Goal: Find contact information: Find contact information

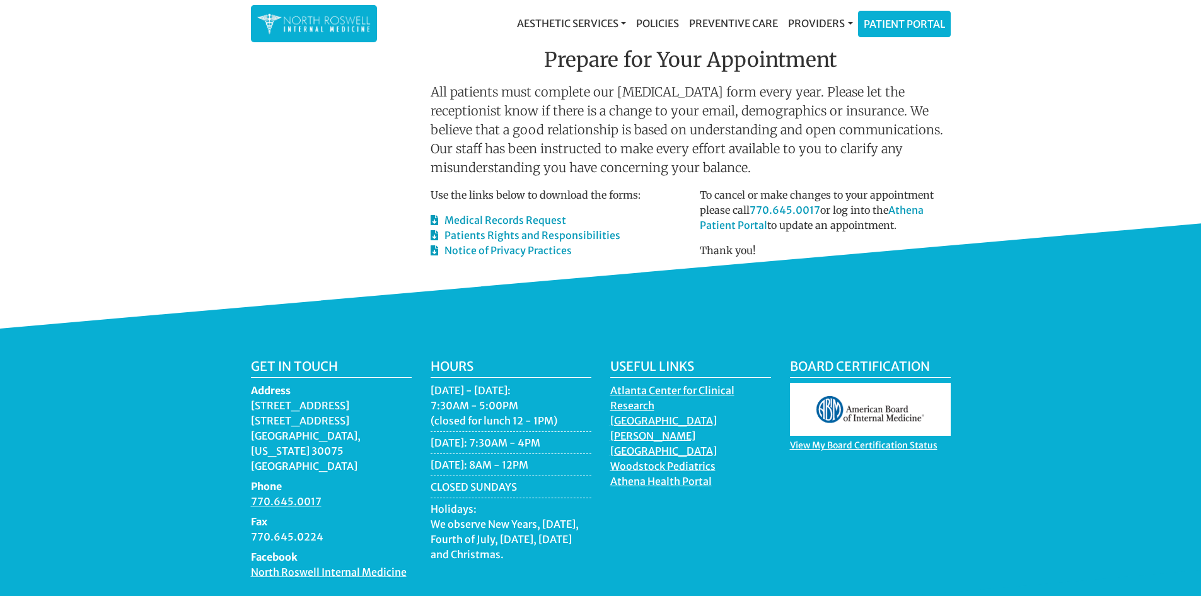
scroll to position [720, 0]
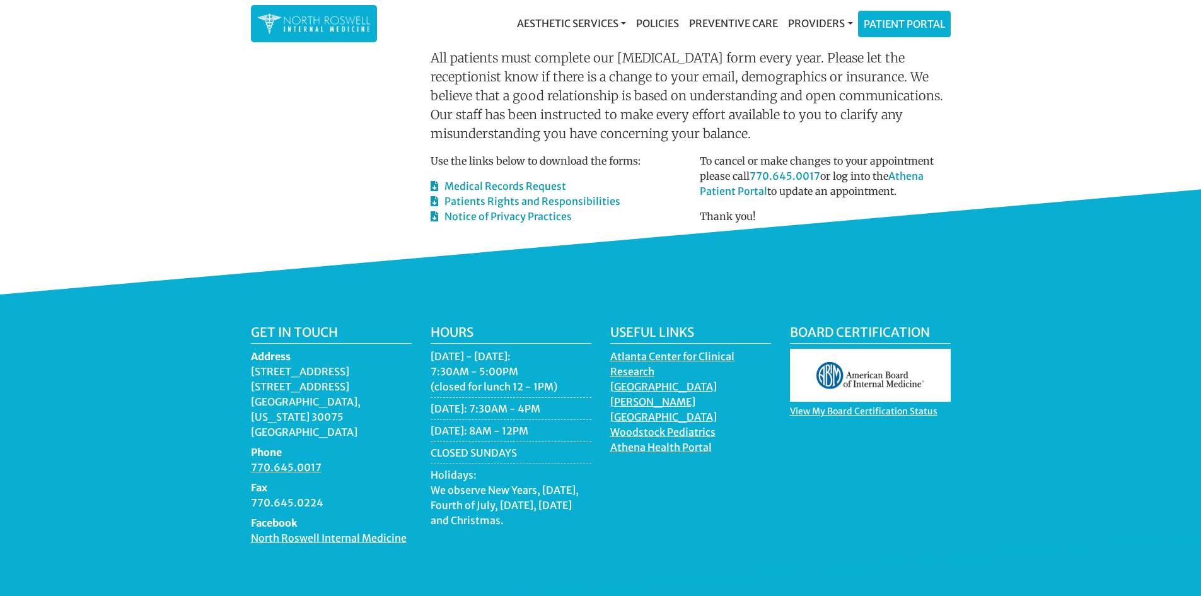
drag, startPoint x: 250, startPoint y: 341, endPoint x: 297, endPoint y: 385, distance: 64.2
click at [297, 385] on dd "[STREET_ADDRESS][US_STATE]" at bounding box center [331, 402] width 161 height 76
copy dd "[STREET_ADDRESS][US_STATE]"
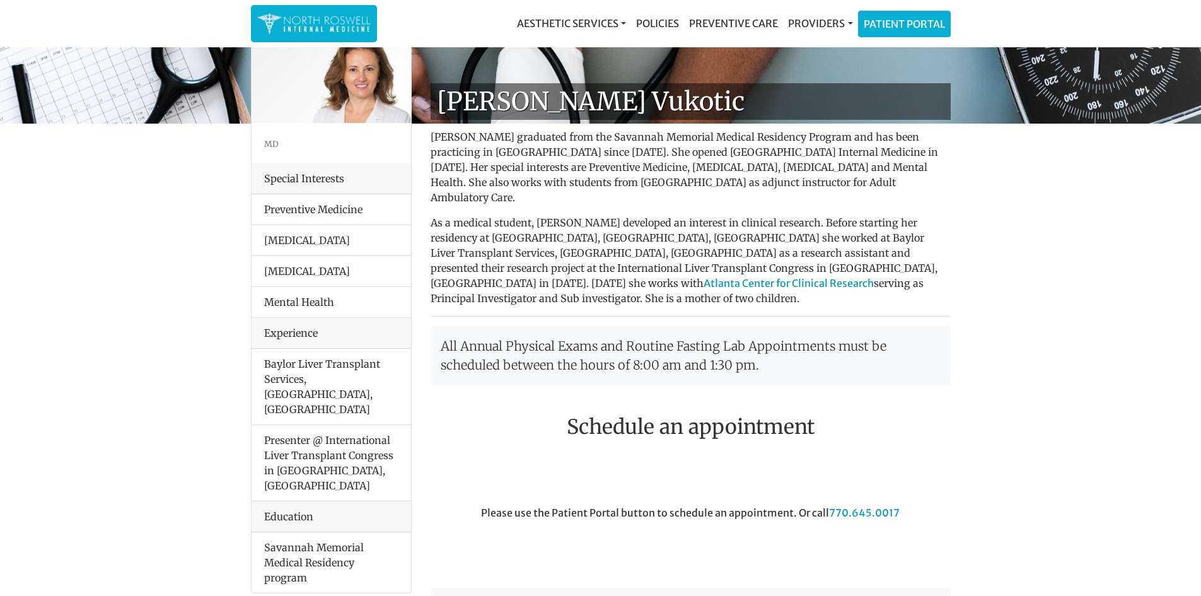
scroll to position [0, 0]
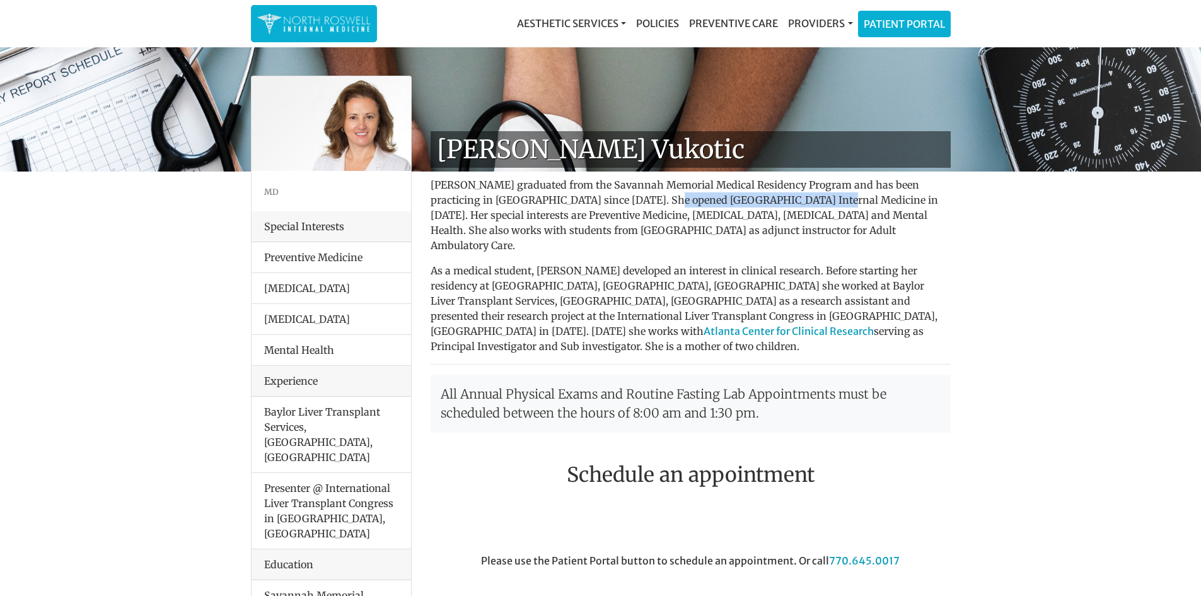
drag, startPoint x: 649, startPoint y: 199, endPoint x: 803, endPoint y: 195, distance: 153.9
click at [803, 195] on p "[PERSON_NAME] graduated from the Savannah Memorial Medical Residency Program an…" at bounding box center [691, 215] width 520 height 76
copy p "North Roswell Internal Medicine"
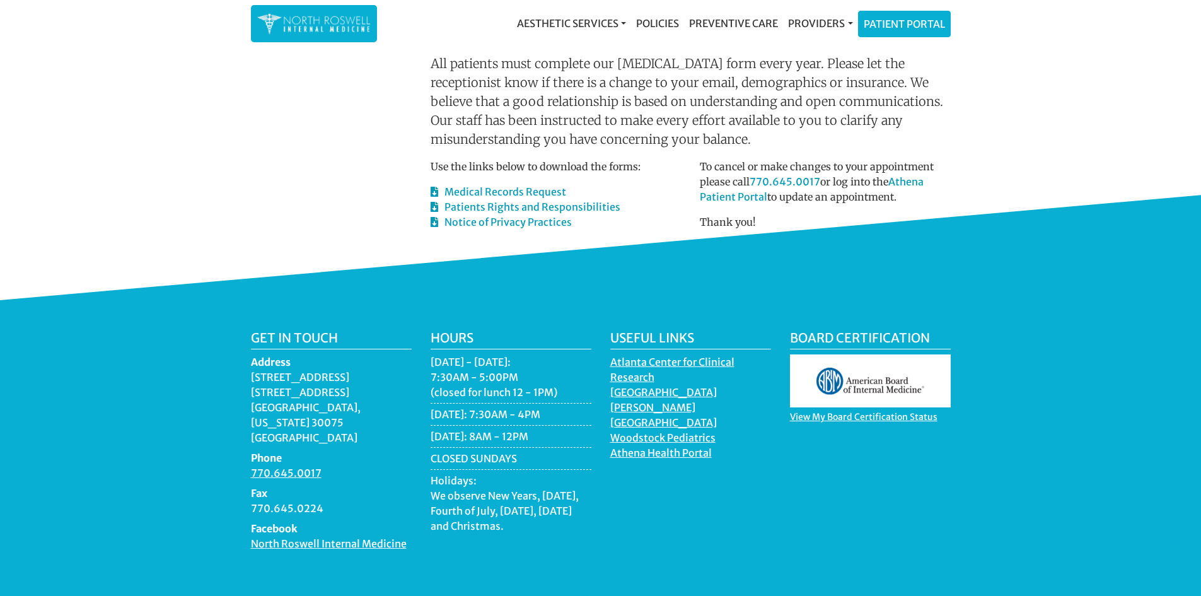
scroll to position [720, 0]
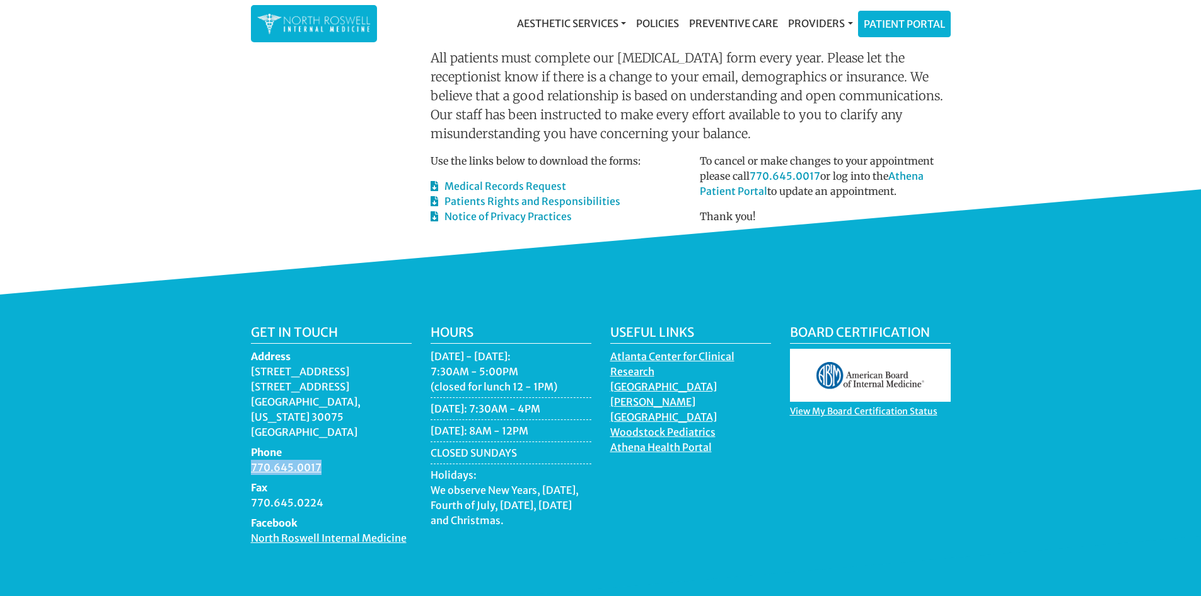
drag, startPoint x: 248, startPoint y: 420, endPoint x: 335, endPoint y: 418, distance: 87.7
click at [335, 418] on div "Get in touch Address [STREET_ADDRESS][US_STATE] Phone 770.645.0017 Fax 770.645.…" at bounding box center [332, 440] width 180 height 231
copy link "770.645.0017"
drag, startPoint x: 248, startPoint y: 457, endPoint x: 334, endPoint y: 453, distance: 85.2
click at [334, 453] on div "Get in touch Address [STREET_ADDRESS][US_STATE] Phone 770.645.0017 Fax 770.645.…" at bounding box center [332, 440] width 180 height 231
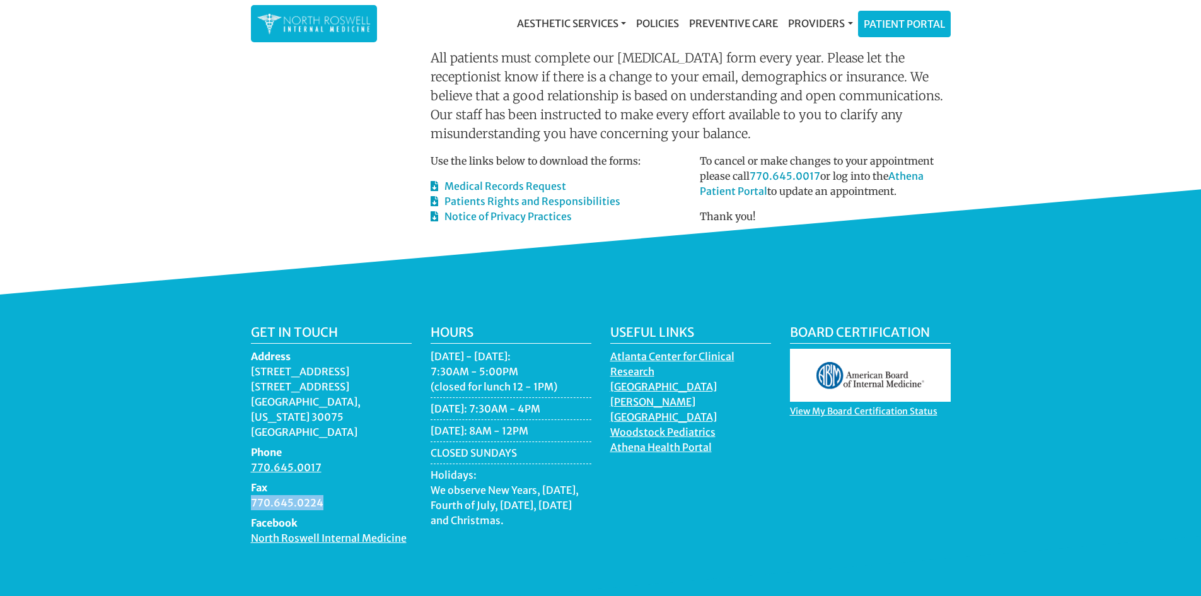
copy dd "770.645.0224"
drag, startPoint x: 251, startPoint y: 334, endPoint x: 384, endPoint y: 369, distance: 137.5
click at [387, 369] on dd "[STREET_ADDRESS][US_STATE]" at bounding box center [331, 402] width 161 height 76
copy dd "[STREET_ADDRESS][US_STATE]"
